Goal: Information Seeking & Learning: Learn about a topic

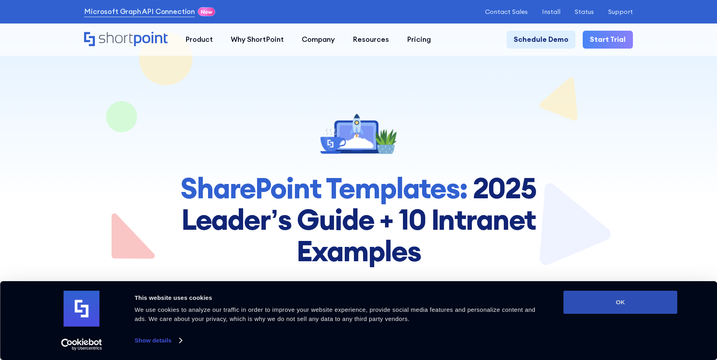
click at [609, 304] on button "OK" at bounding box center [620, 302] width 114 height 23
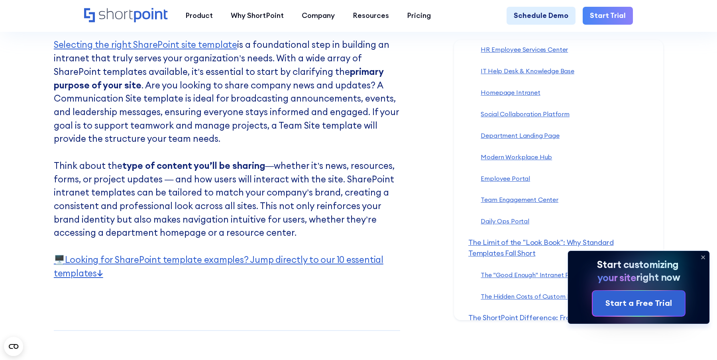
scroll to position [1992, 0]
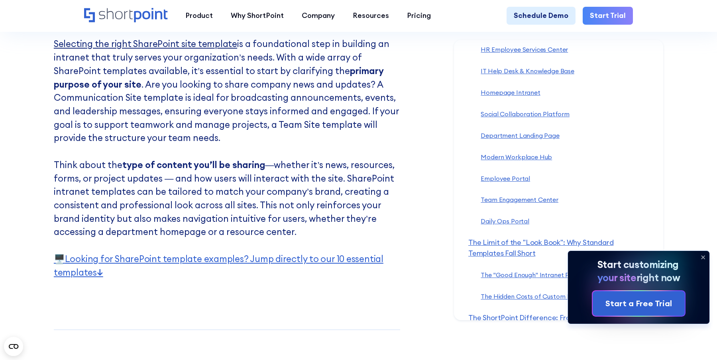
click at [202, 49] on link "Selecting the right SharePoint site template" at bounding box center [145, 43] width 183 height 11
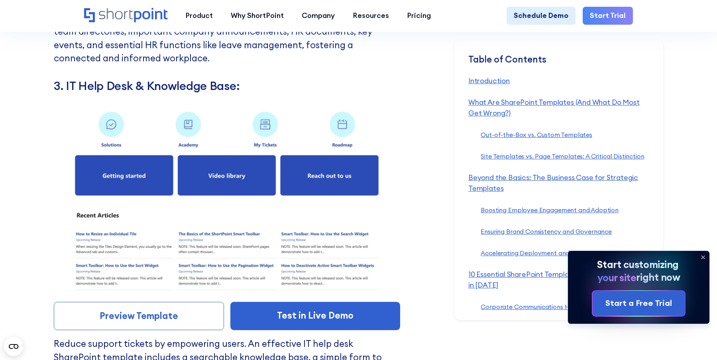
scroll to position [4821, 0]
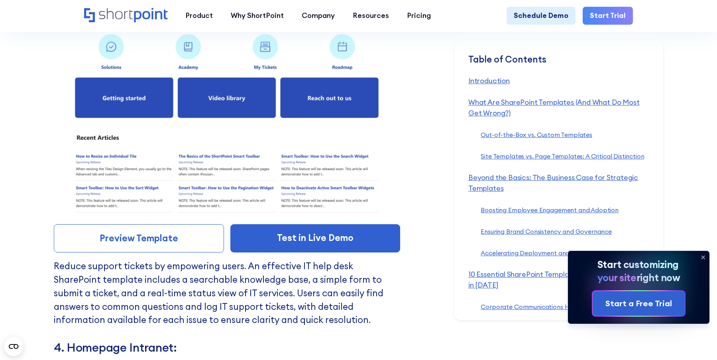
click at [125, 169] on img at bounding box center [227, 119] width 346 height 195
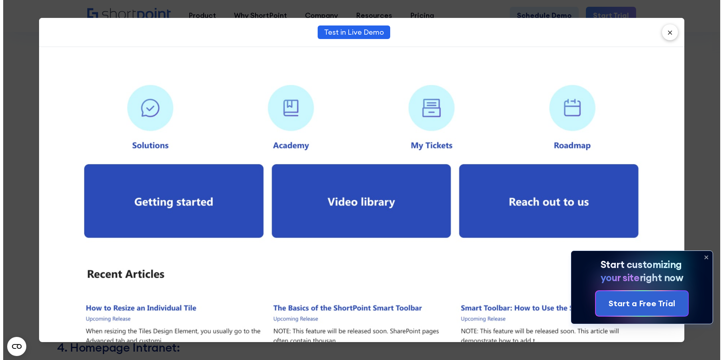
scroll to position [4799, 0]
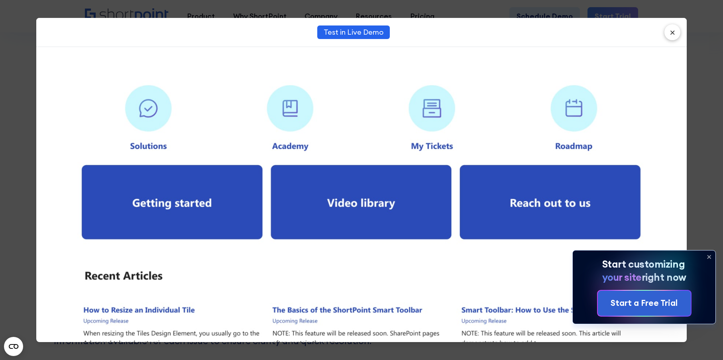
click at [362, 34] on link "Test in Live Demo" at bounding box center [353, 32] width 73 height 14
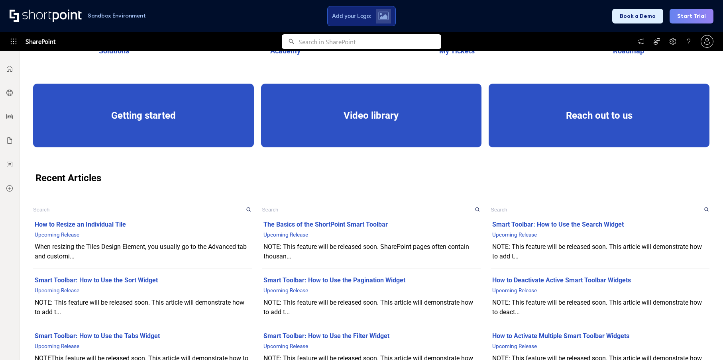
scroll to position [159, 0]
